Goal: Task Accomplishment & Management: Use online tool/utility

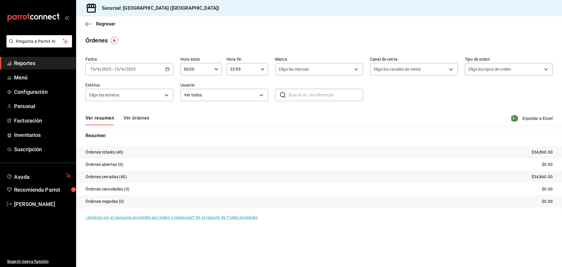
click at [168, 69] on icon "button" at bounding box center [167, 69] width 4 height 4
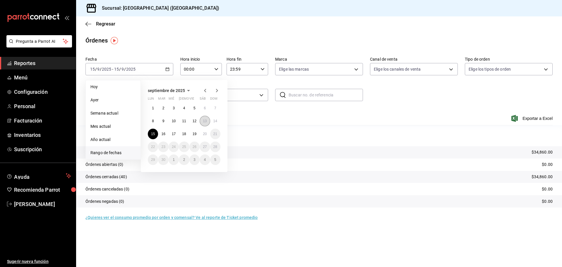
click at [201, 121] on button "13" at bounding box center [205, 121] width 10 height 11
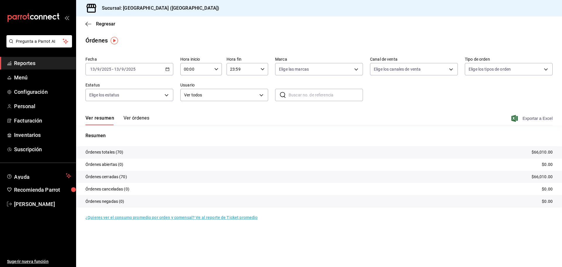
click at [536, 121] on span "Exportar a Excel" at bounding box center [533, 118] width 40 height 7
click at [169, 72] on div "[DATE] [DATE] - [DATE] [DATE]" at bounding box center [130, 69] width 88 height 12
click at [51, 69] on link "Reportes" at bounding box center [38, 63] width 76 height 13
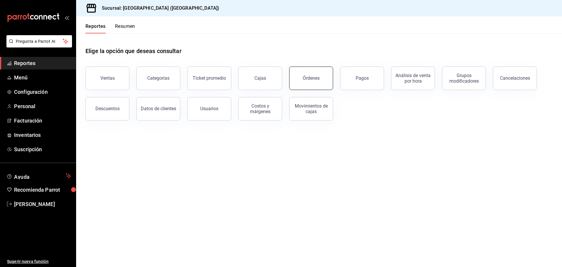
click at [303, 81] on button "Órdenes" at bounding box center [311, 77] width 44 height 23
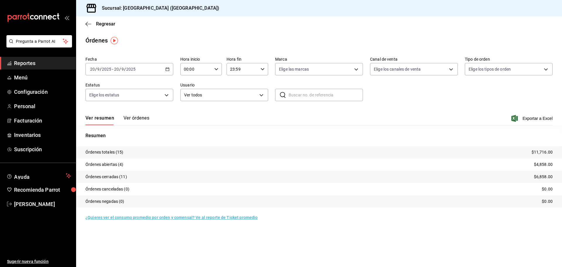
click at [168, 70] on icon "button" at bounding box center [167, 69] width 4 height 4
click at [95, 103] on li "Ayer" at bounding box center [113, 99] width 55 height 13
click at [547, 114] on div "Ver resumen Ver órdenes Exportar a Excel" at bounding box center [319, 116] width 467 height 17
click at [544, 119] on span "Exportar a Excel" at bounding box center [533, 118] width 40 height 7
